Goal: Check status: Check status

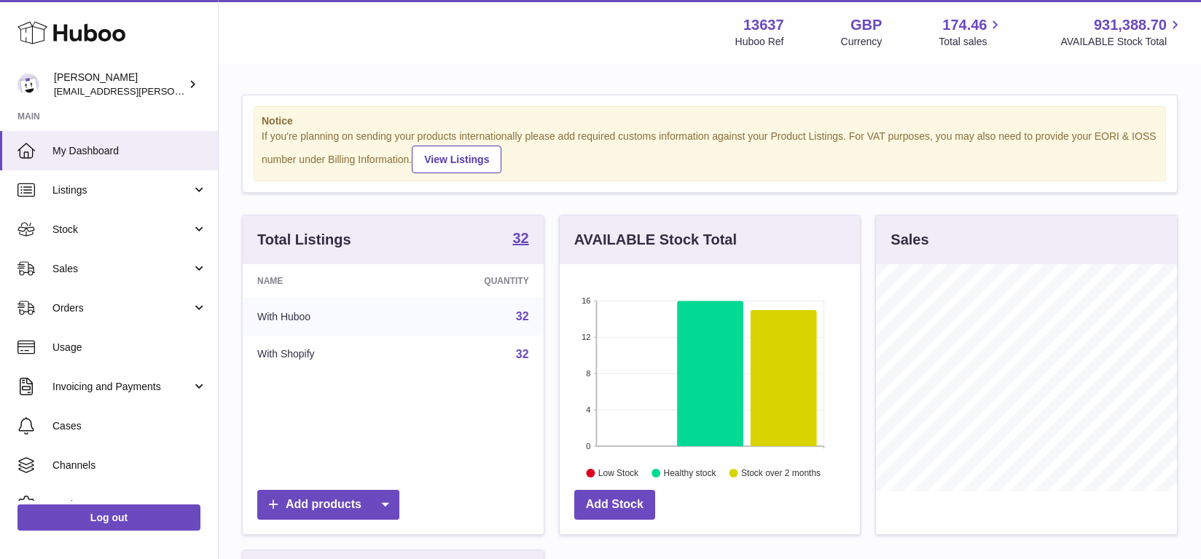
scroll to position [227, 300]
click at [87, 267] on span "Sales" at bounding box center [121, 269] width 139 height 14
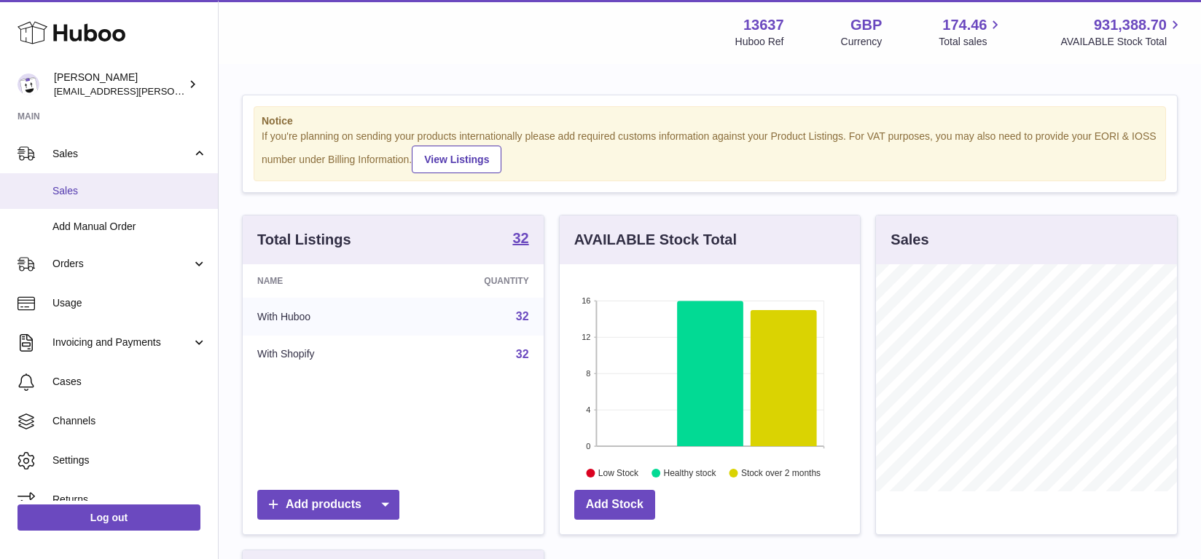
scroll to position [134, 0]
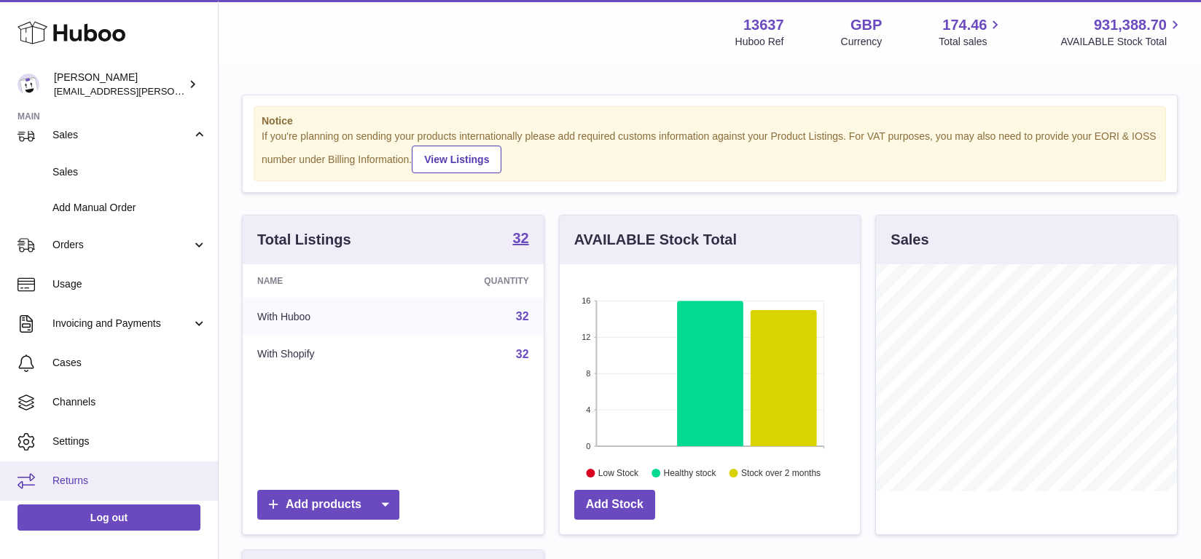
click at [121, 479] on span "Returns" at bounding box center [129, 481] width 154 height 14
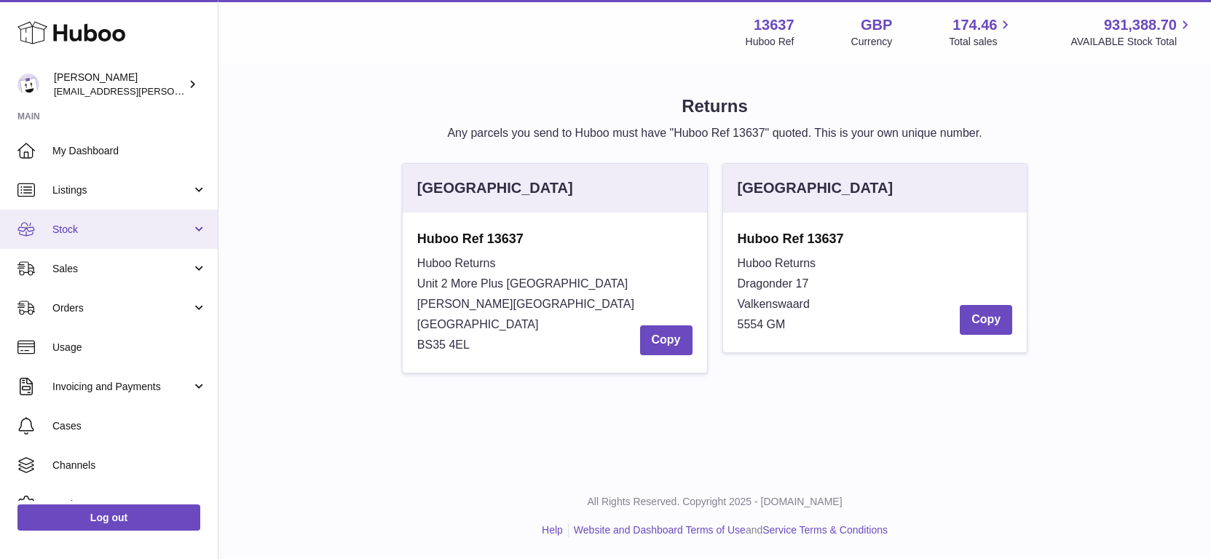
click at [89, 236] on link "Stock" at bounding box center [109, 229] width 218 height 39
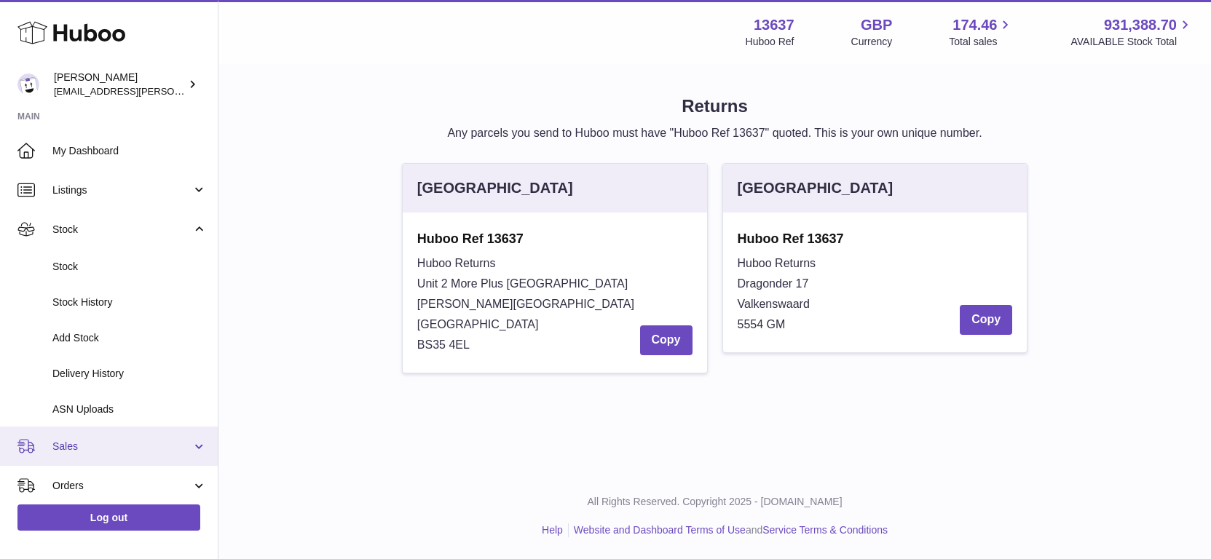
click at [98, 447] on span "Sales" at bounding box center [121, 447] width 139 height 14
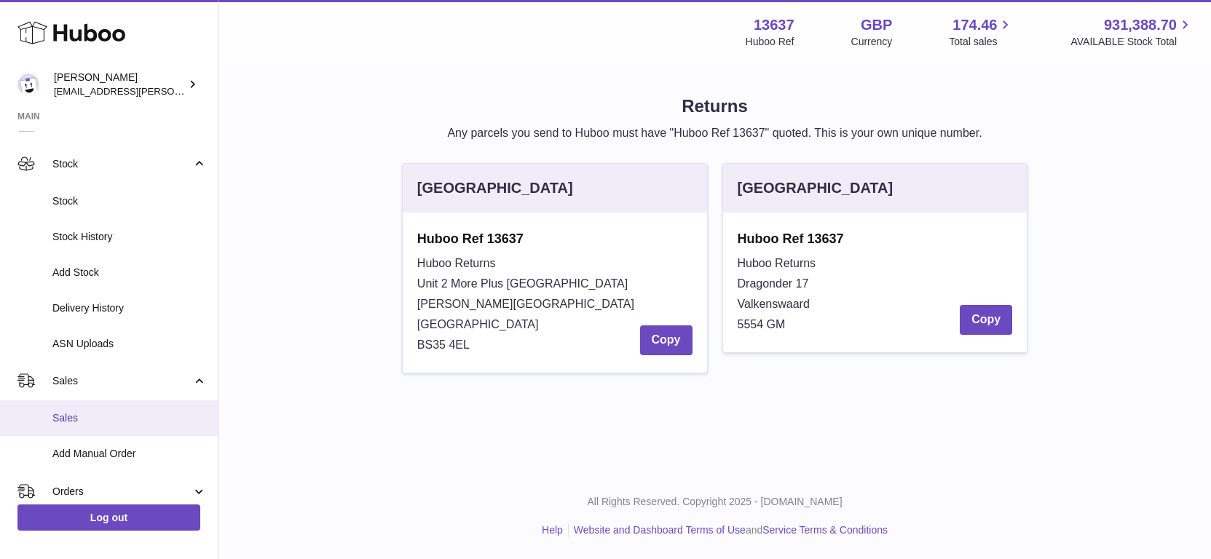
scroll to position [68, 0]
click at [109, 409] on span "Sales" at bounding box center [129, 416] width 154 height 14
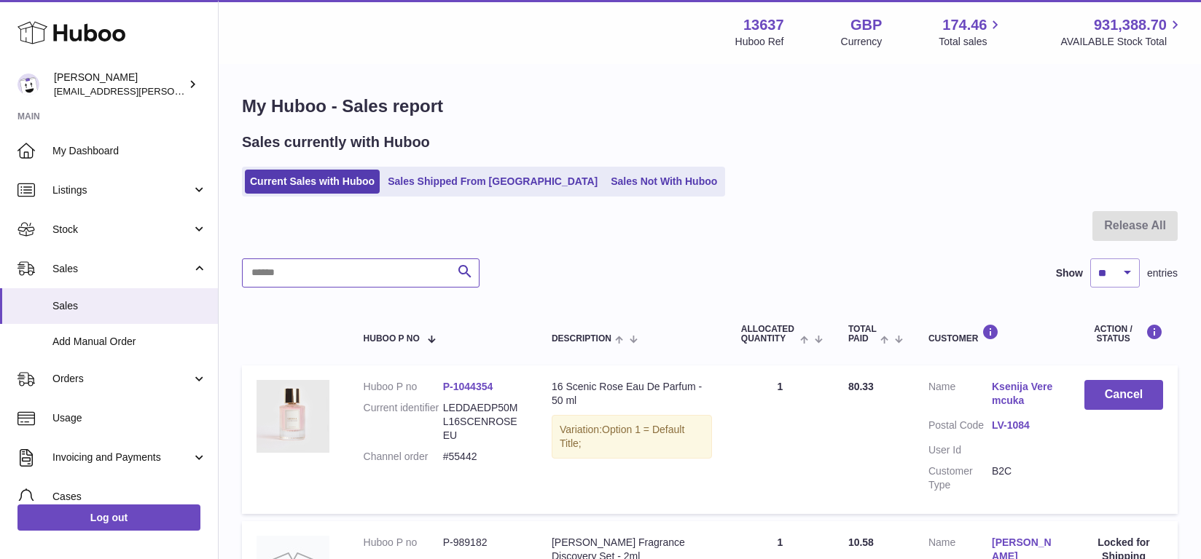
click at [333, 262] on input "text" at bounding box center [360, 273] width 237 height 29
click at [419, 179] on link "Sales Shipped From [GEOGRAPHIC_DATA]" at bounding box center [492, 182] width 220 height 24
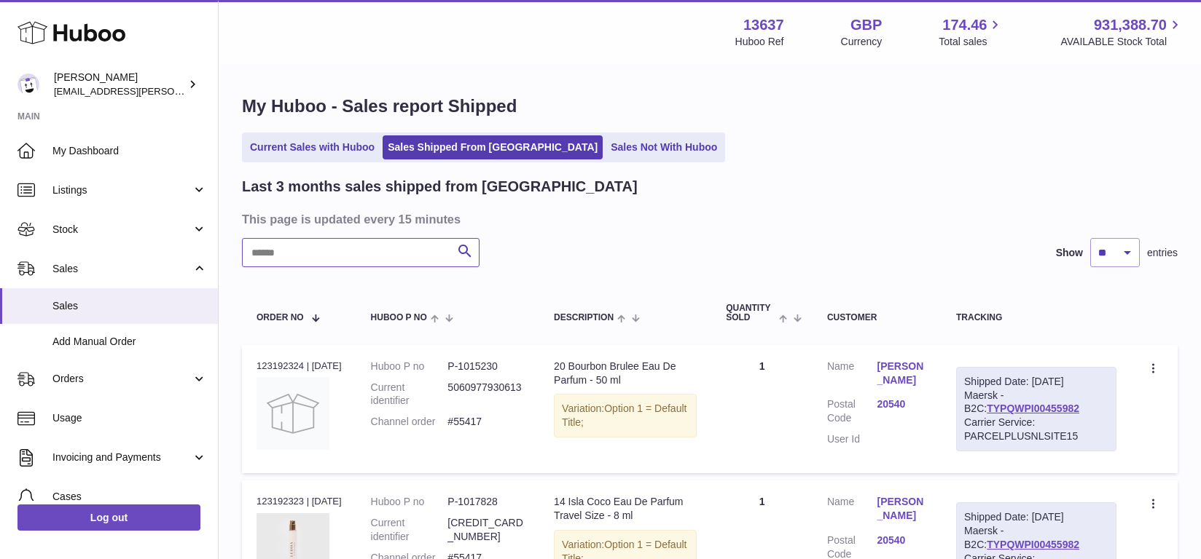
click at [316, 251] on input "text" at bounding box center [360, 252] width 237 height 29
paste input "******"
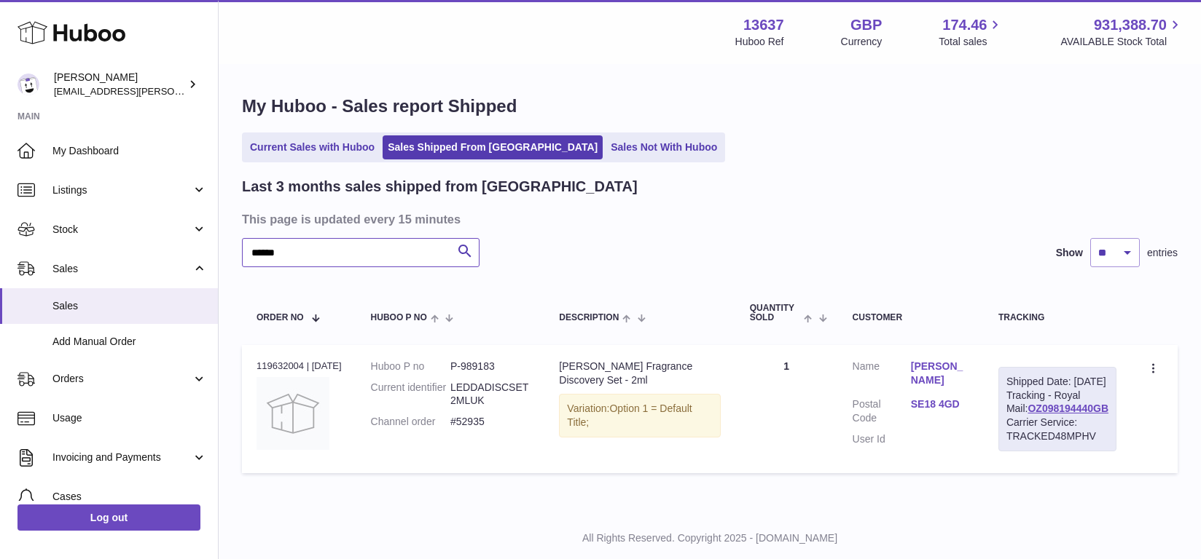
type input "******"
click at [812, 184] on div "Last 3 months sales shipped from Huboo" at bounding box center [709, 187] width 935 height 20
click at [508, 35] on div "Menu Huboo 13637 Huboo Ref GBP Currency 174.46 Total sales 931,388.70 AVAILABLE…" at bounding box center [709, 32] width 947 height 34
